Goal: Information Seeking & Learning: Learn about a topic

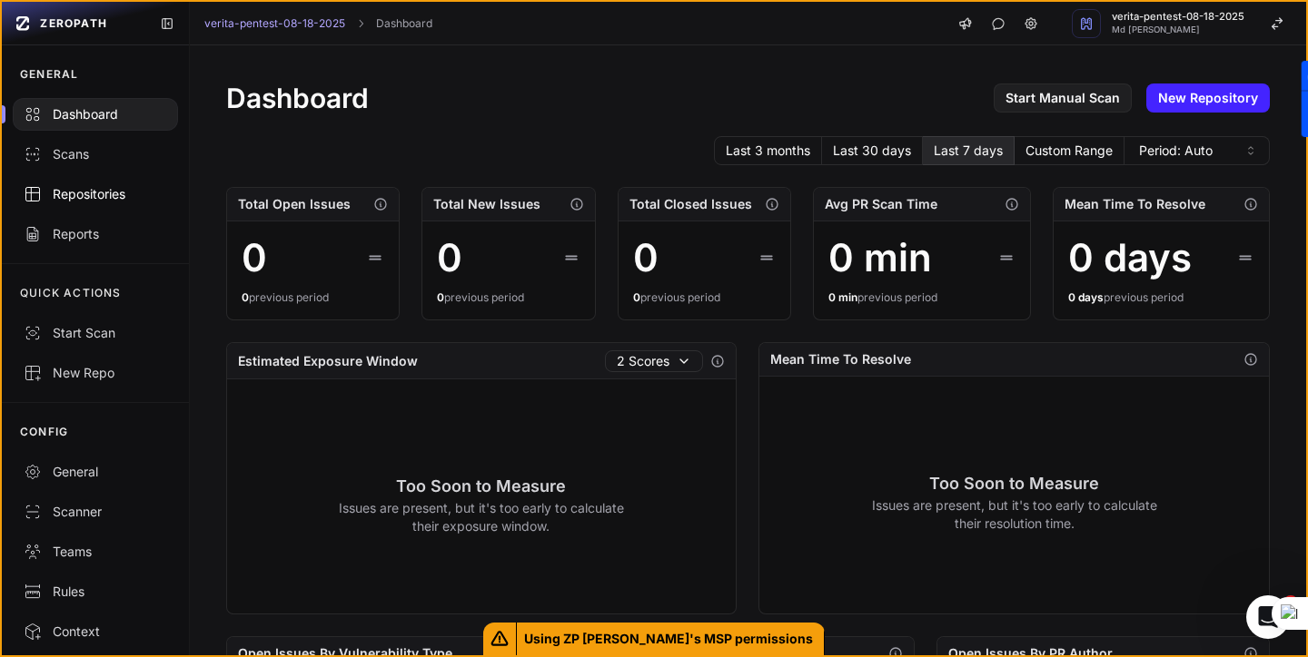
click at [96, 196] on div "Repositories" at bounding box center [95, 194] width 143 height 18
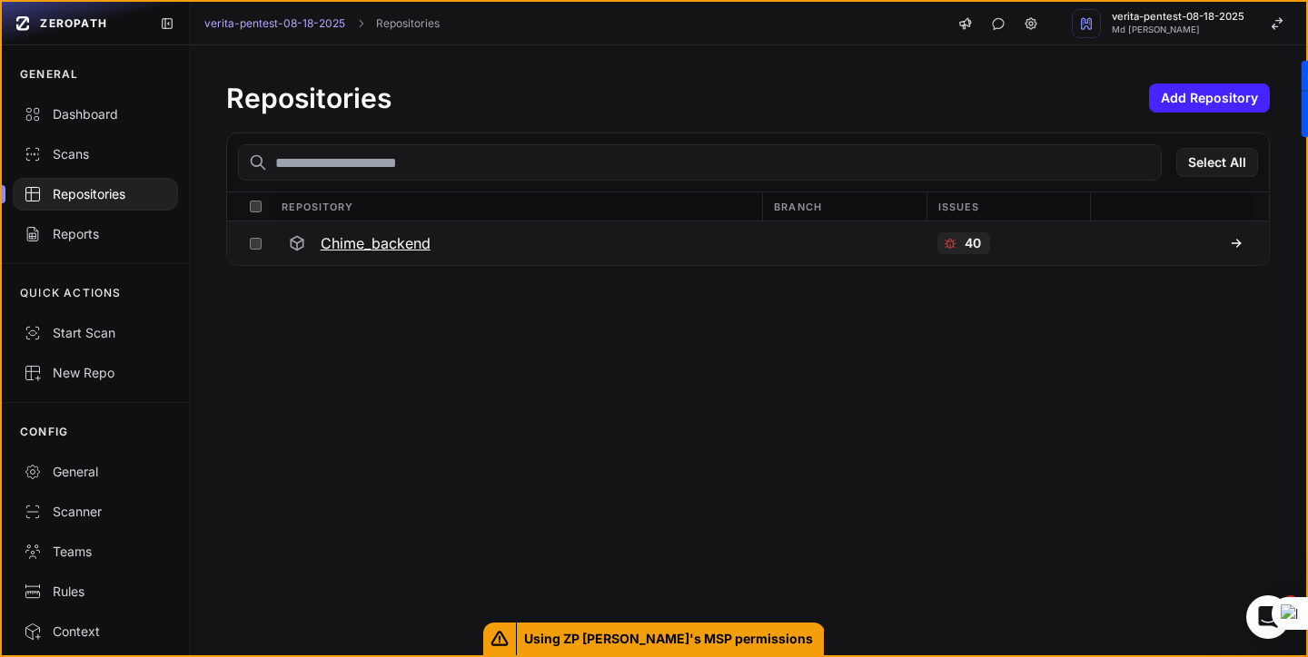
click at [378, 240] on h3 "Chime_backend" at bounding box center [376, 243] width 110 height 22
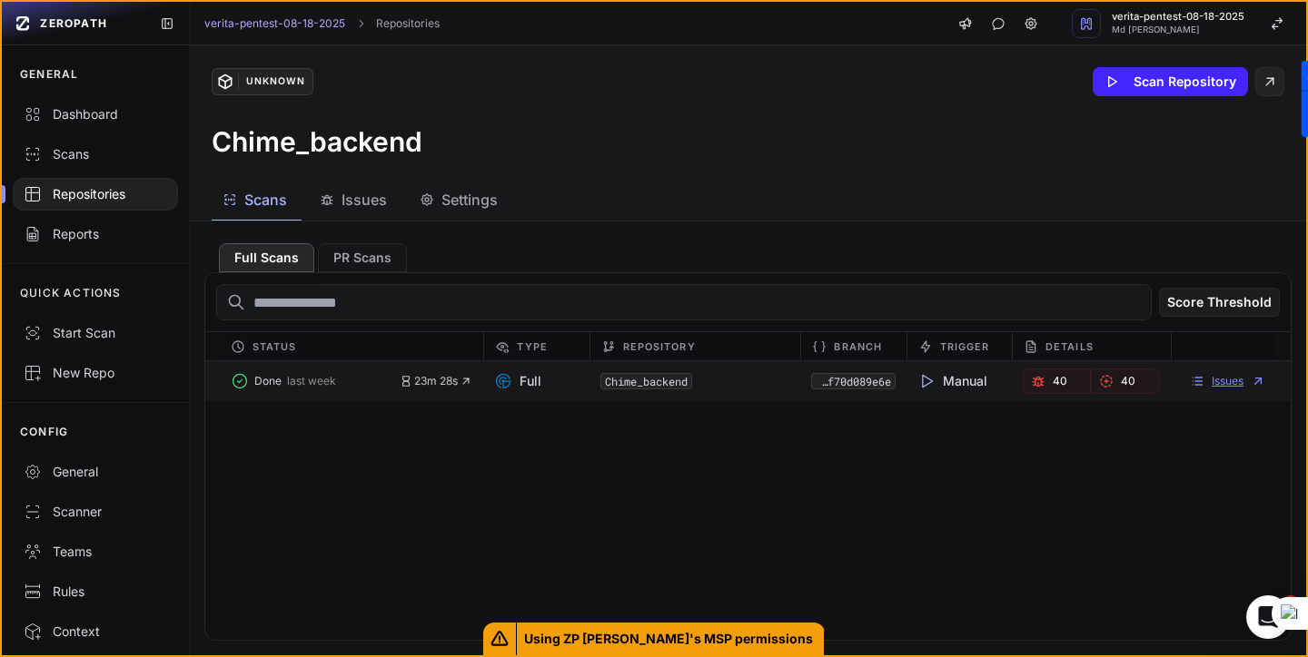
click at [1234, 374] on link "Issues" at bounding box center [1227, 381] width 75 height 15
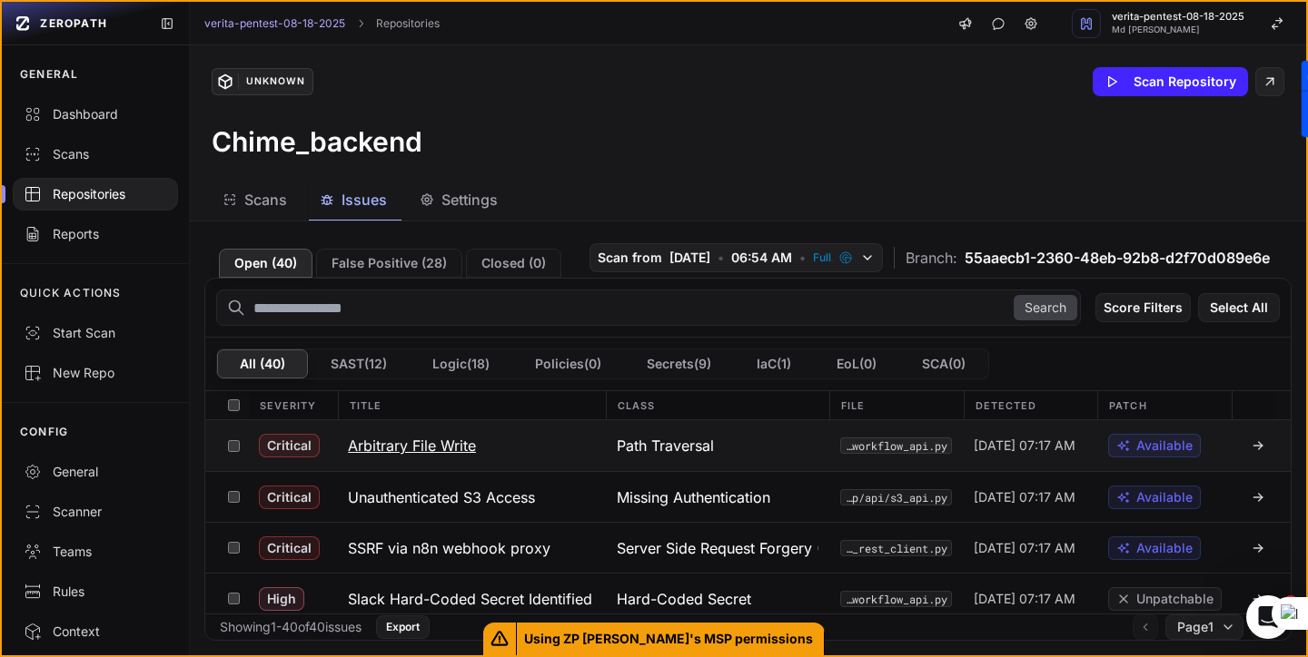
click at [433, 447] on h3 "Arbitrary File Write" at bounding box center [412, 446] width 128 height 22
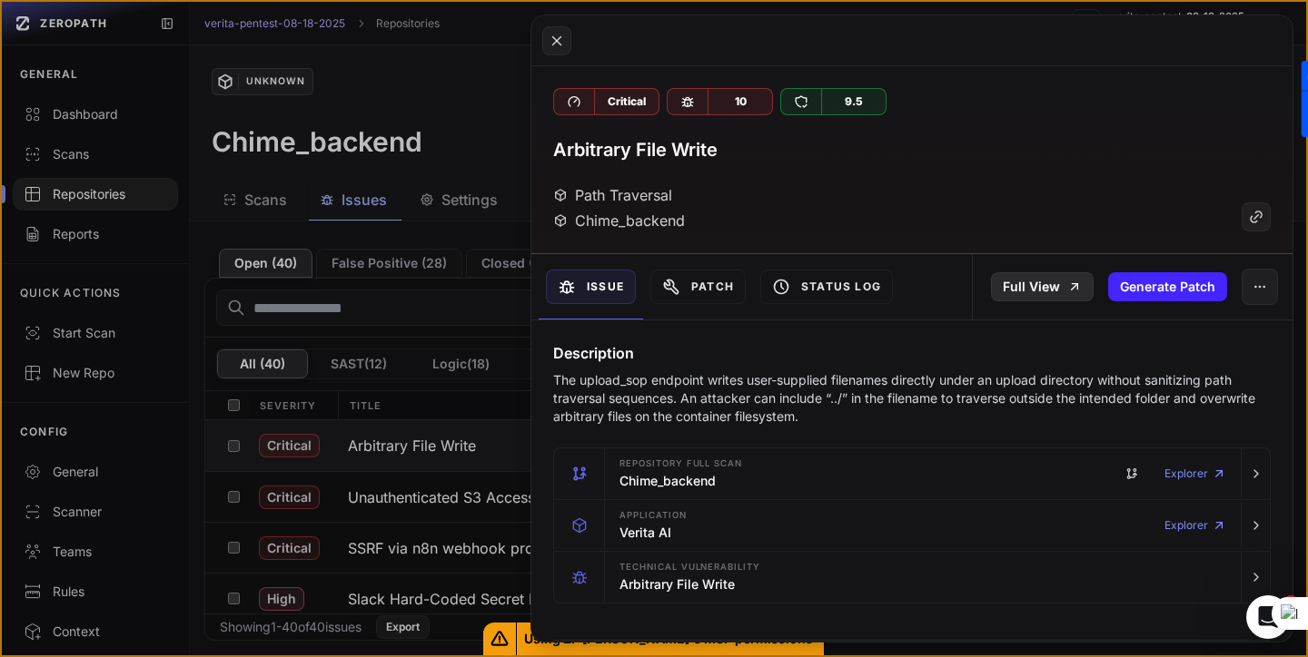
click at [1047, 282] on link "Full View" at bounding box center [1042, 286] width 103 height 29
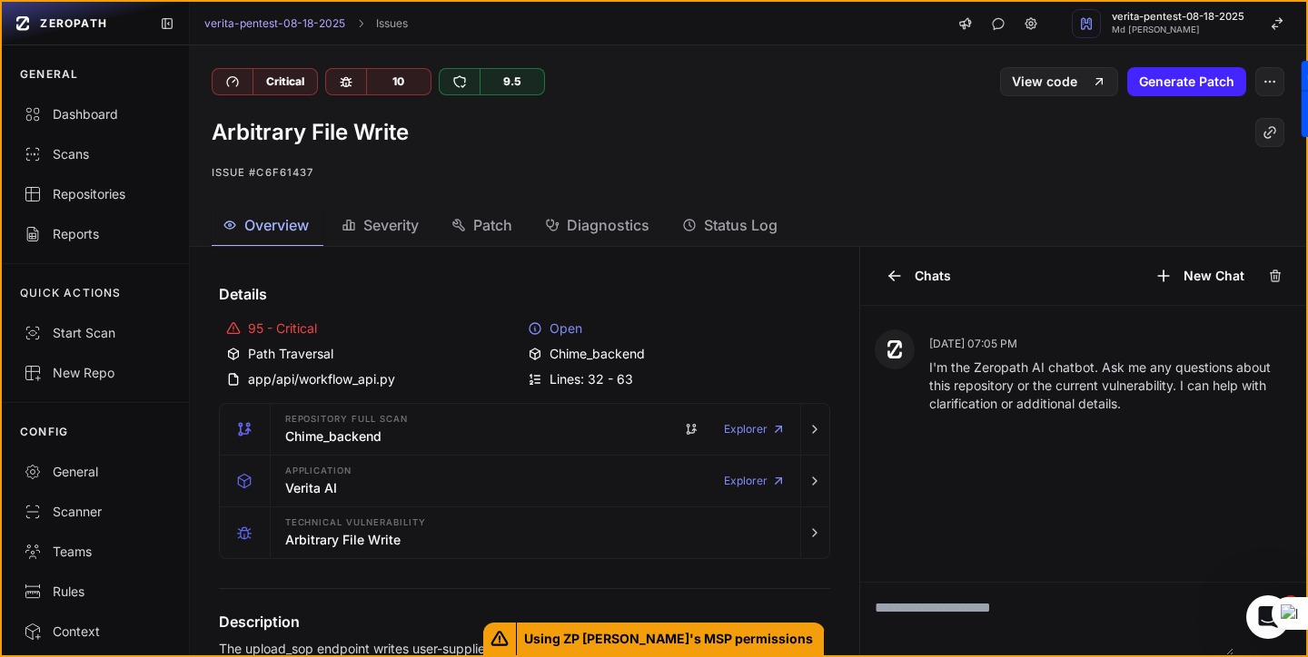
click at [374, 226] on span "Severity" at bounding box center [390, 225] width 55 height 22
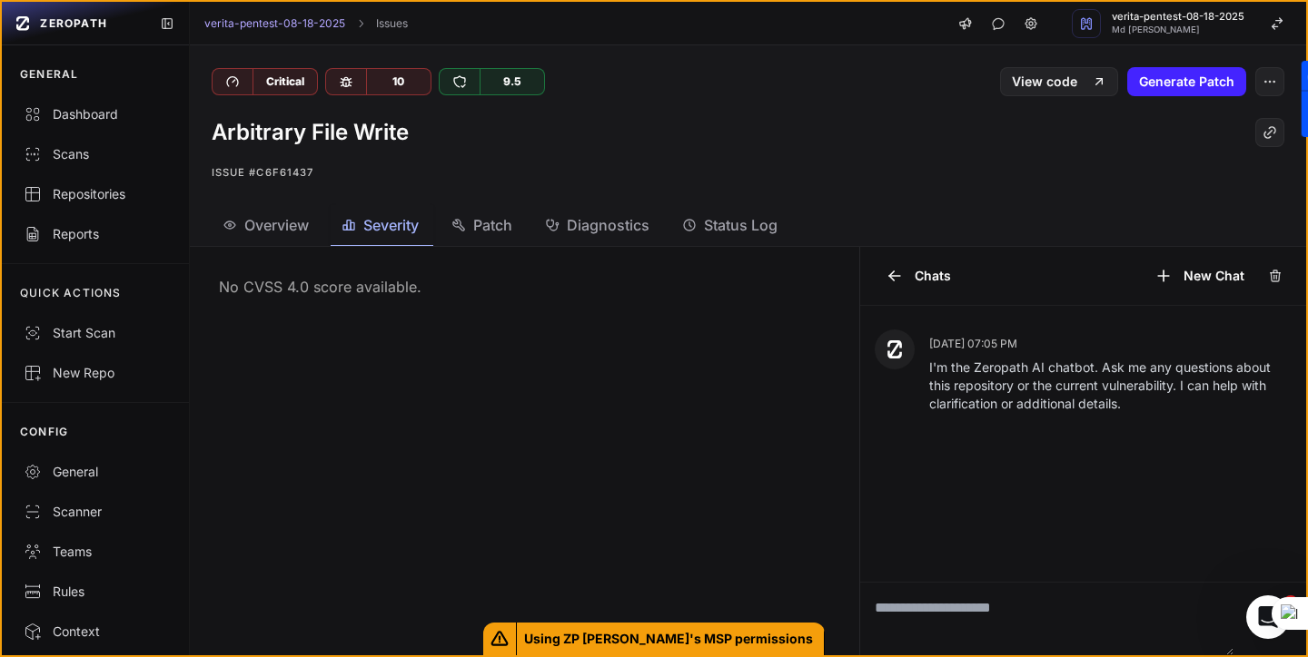
click at [472, 233] on div "Patch" at bounding box center [481, 225] width 61 height 22
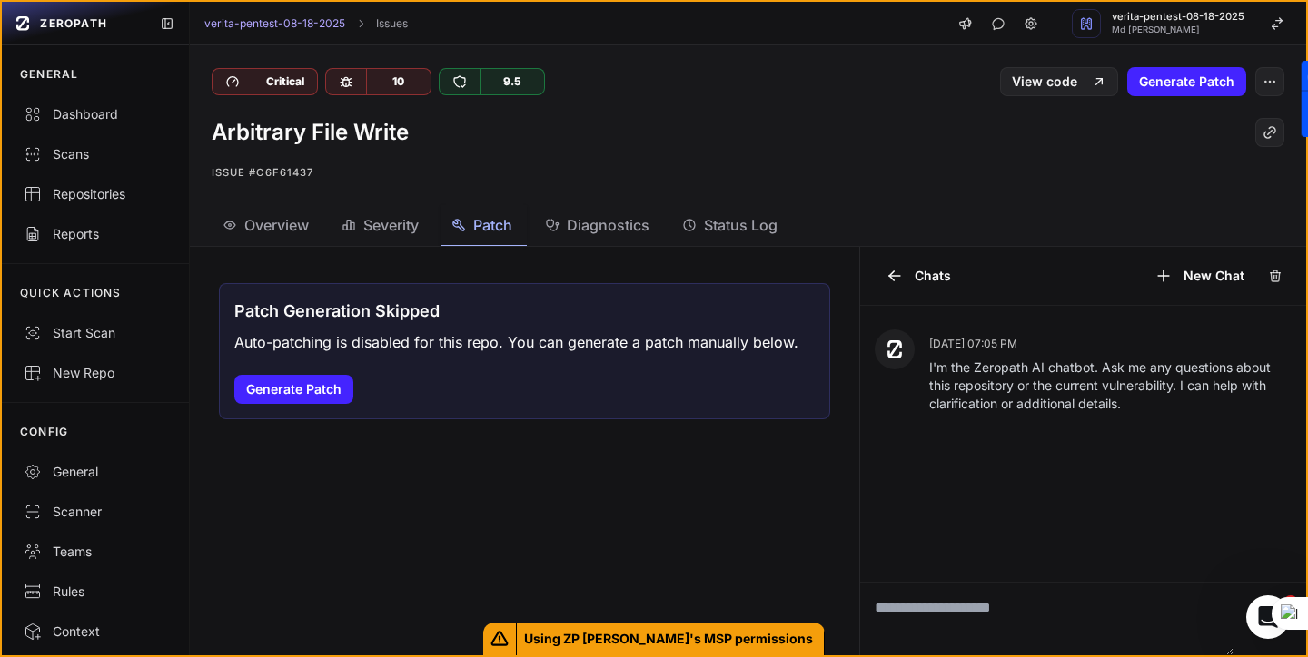
click at [575, 222] on span "Diagnostics" at bounding box center [608, 225] width 83 height 22
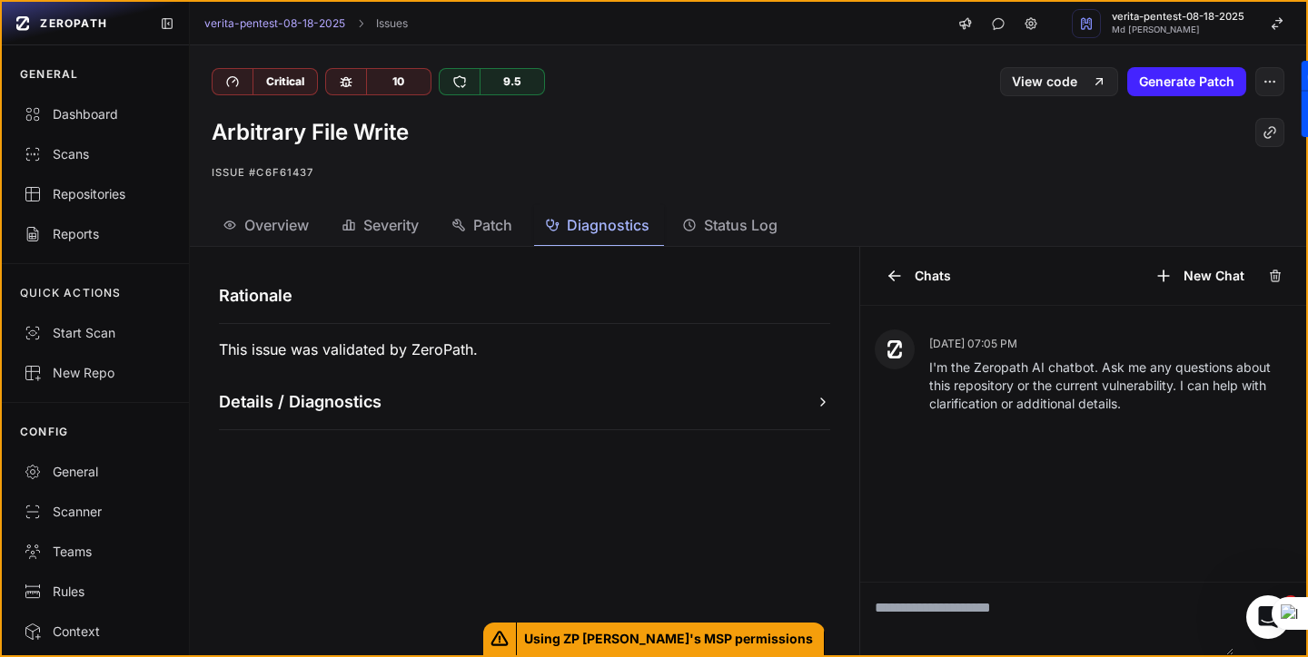
click at [823, 403] on icon "button" at bounding box center [823, 402] width 4 height 7
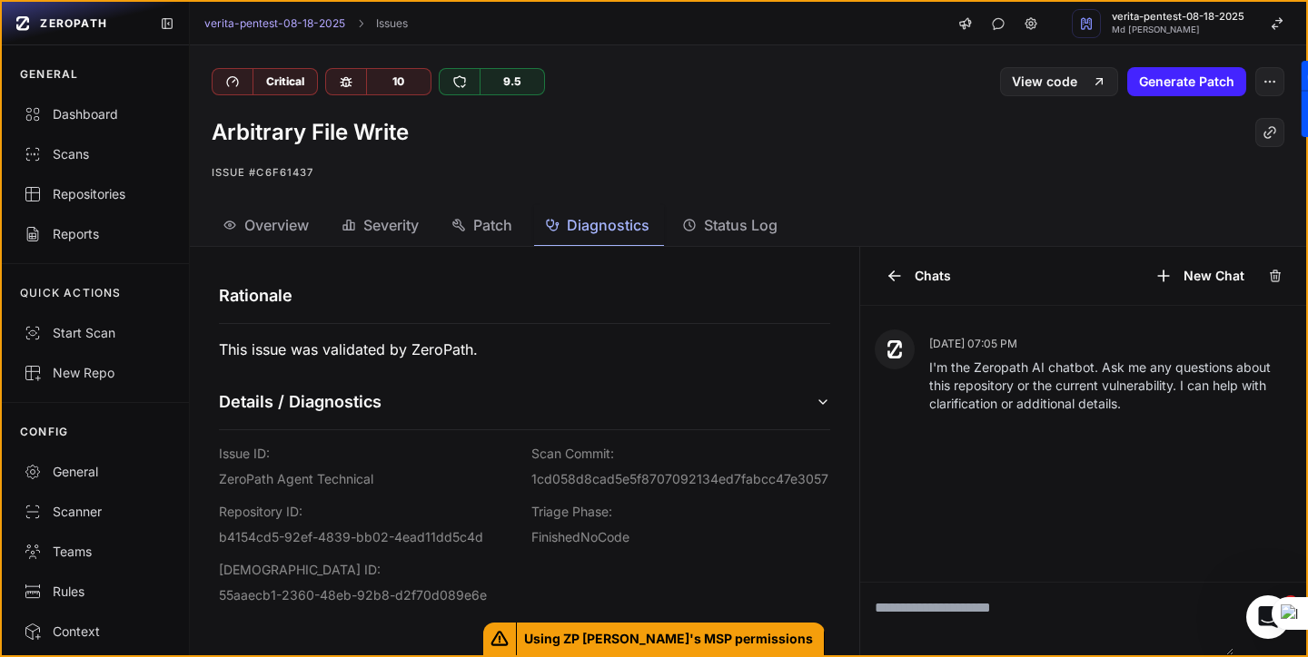
click at [746, 222] on span "Status Log" at bounding box center [741, 225] width 74 height 22
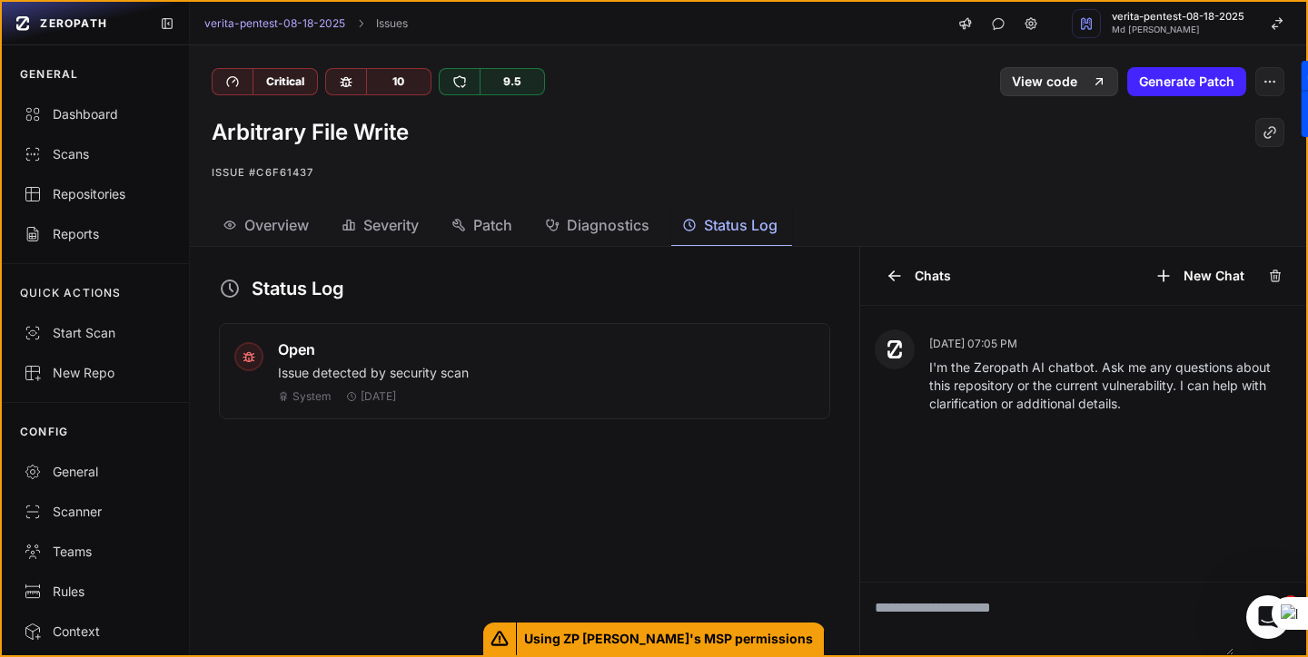
click at [1041, 83] on link "View code" at bounding box center [1059, 81] width 118 height 29
click at [1035, 84] on link "View code" at bounding box center [1059, 81] width 118 height 29
click at [282, 232] on span "Overview" at bounding box center [276, 225] width 64 height 22
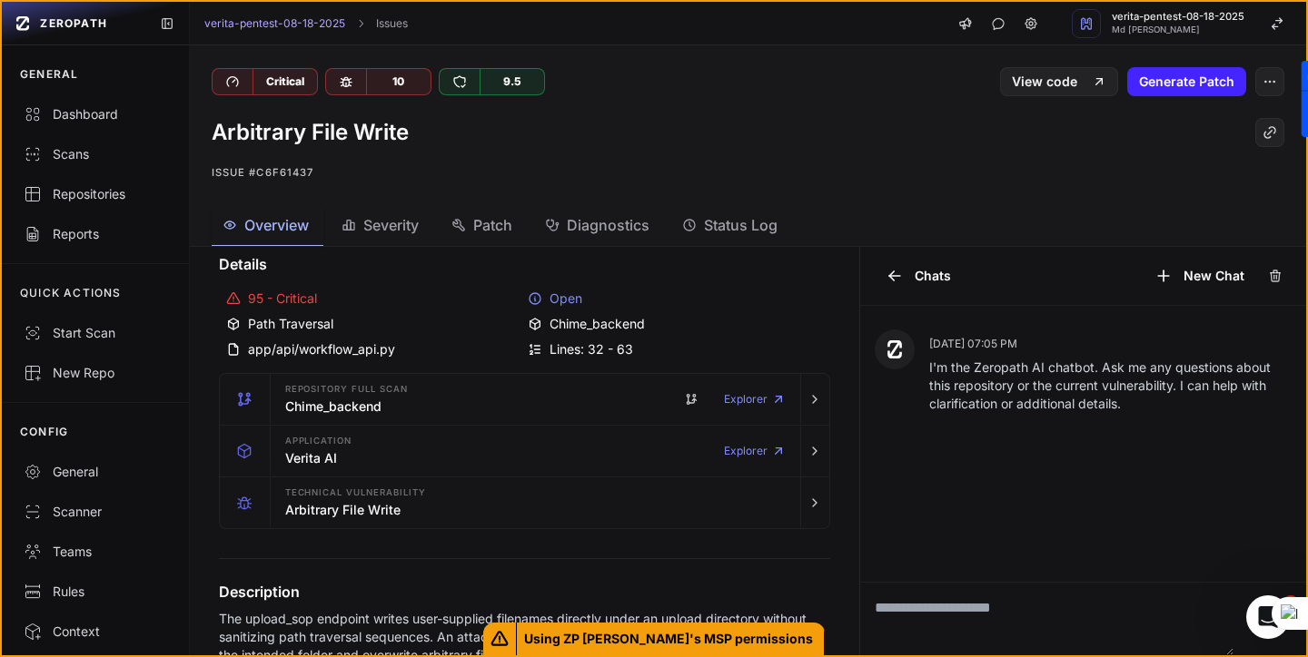
scroll to position [33, 0]
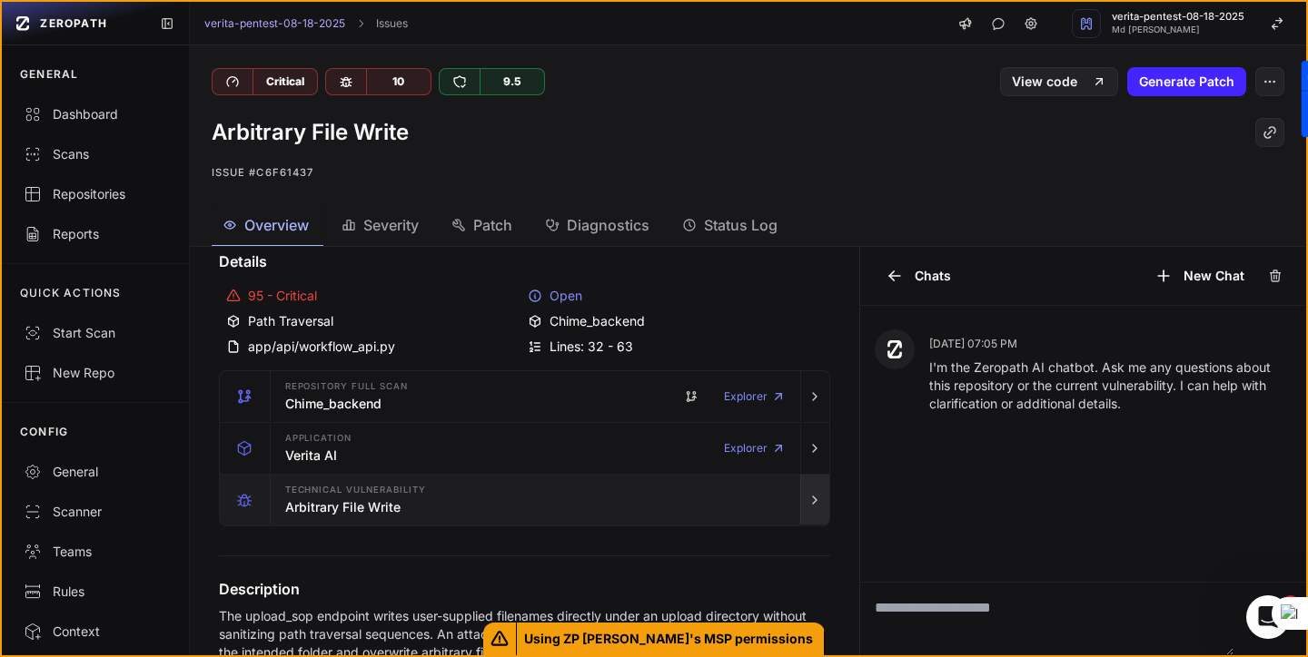
click at [821, 503] on icon "button" at bounding box center [814, 500] width 15 height 15
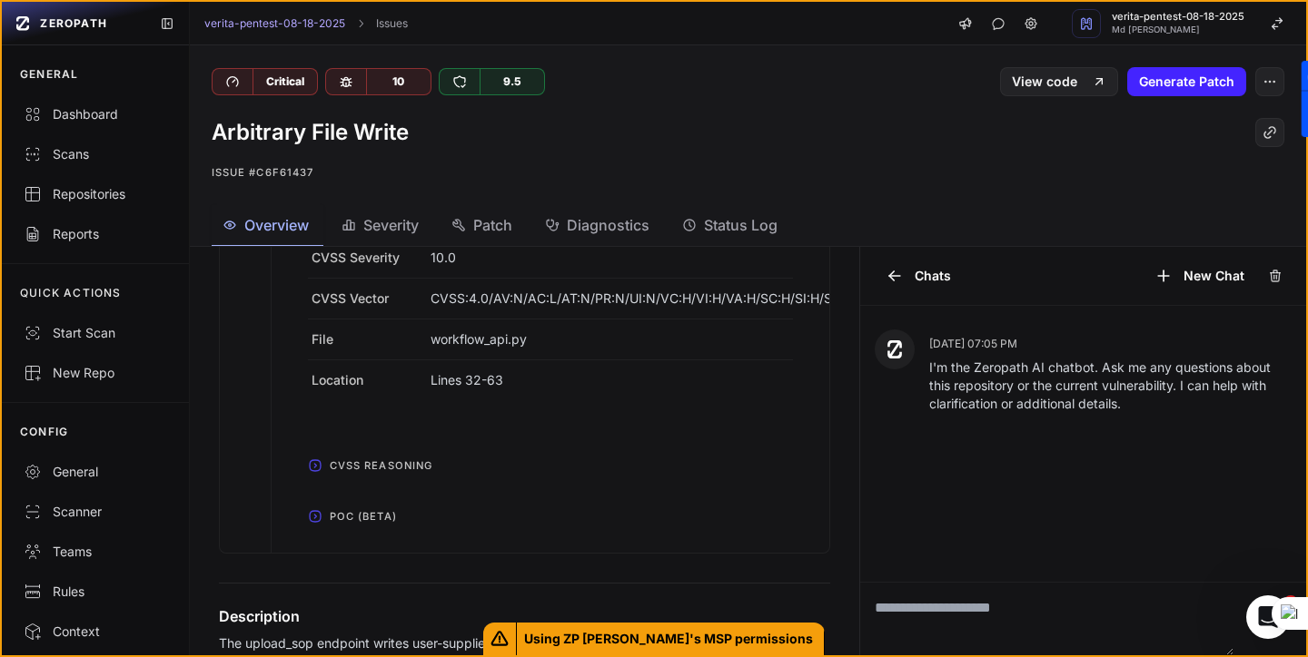
scroll to position [640, 0]
click at [318, 516] on icon "button" at bounding box center [315, 515] width 15 height 15
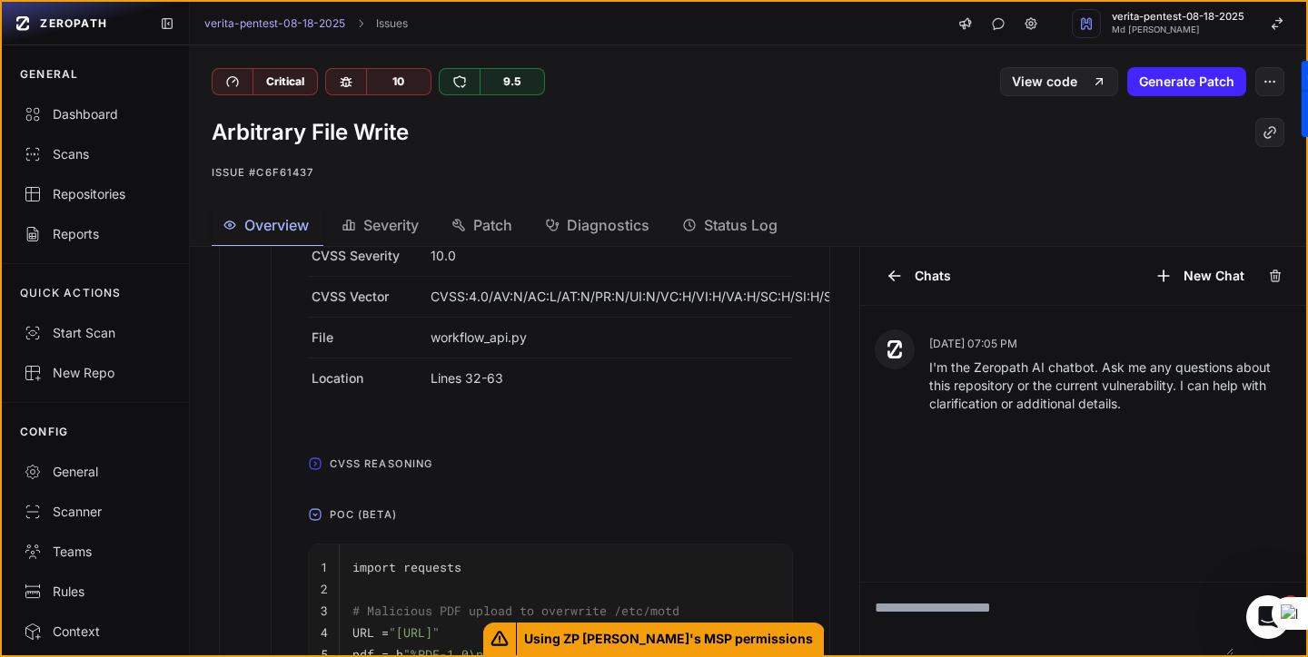
scroll to position [786, 0]
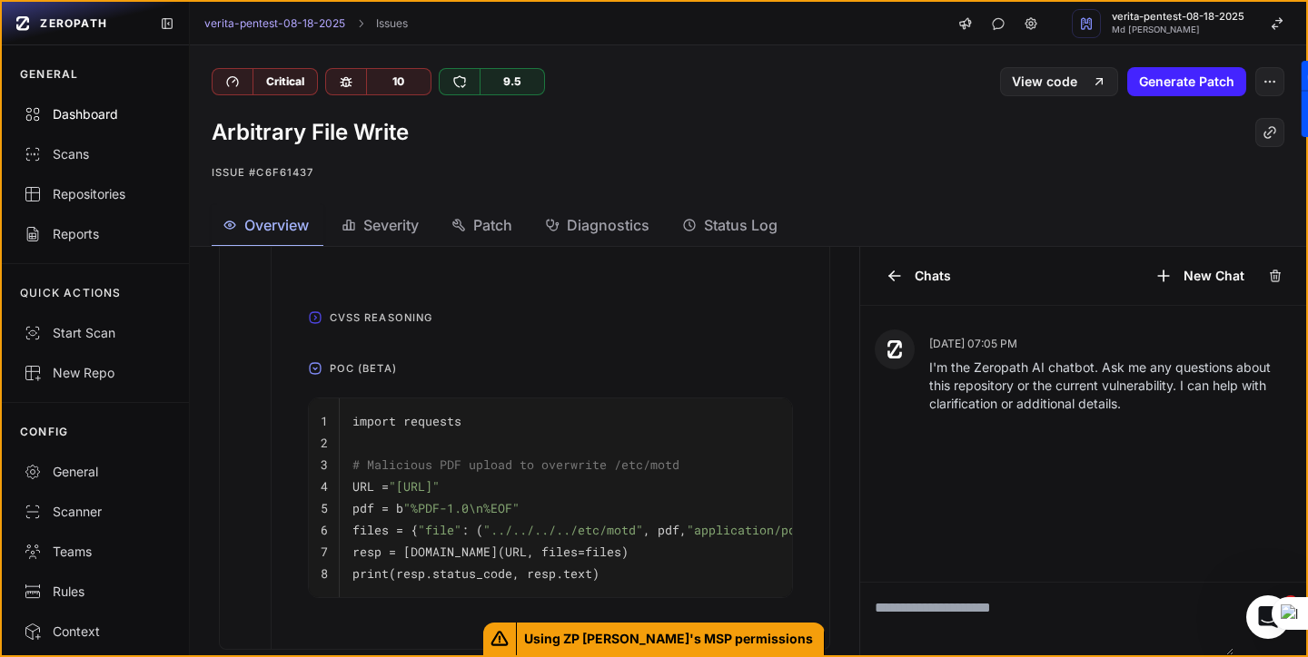
click at [94, 111] on div "Dashboard" at bounding box center [95, 114] width 143 height 18
